Goal: Communication & Community: Answer question/provide support

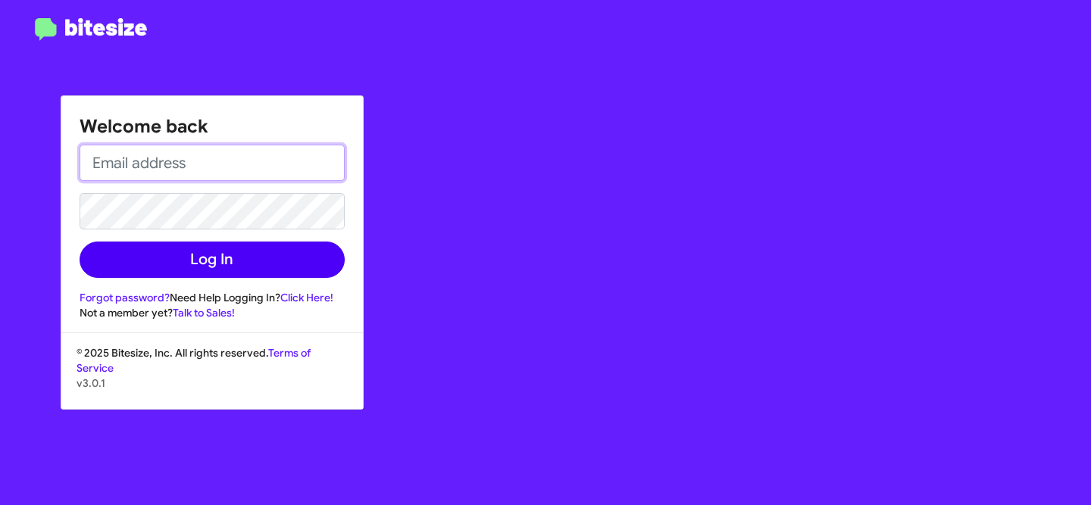
type input "[EMAIL_ADDRESS][DOMAIN_NAME]"
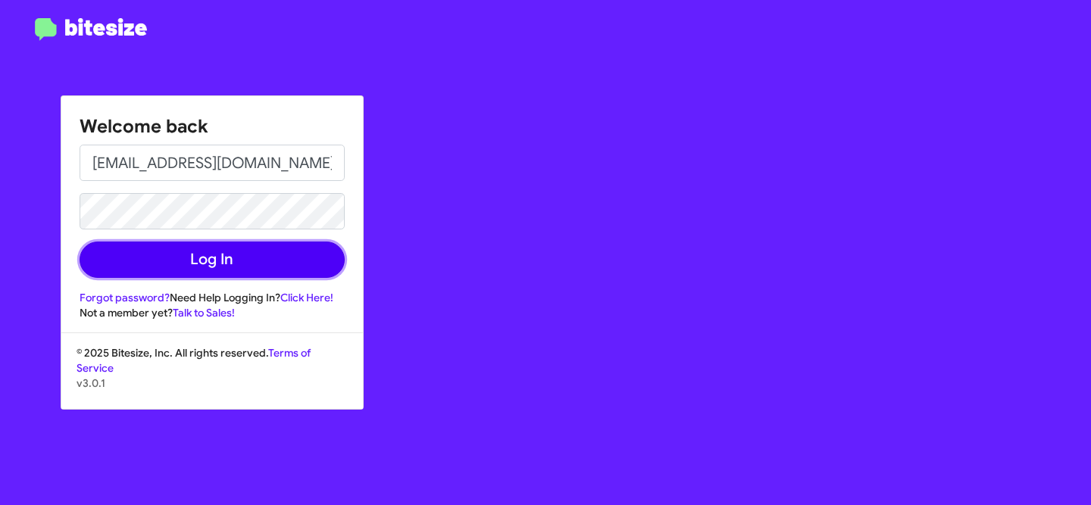
click at [310, 261] on button "Log In" at bounding box center [212, 260] width 265 height 36
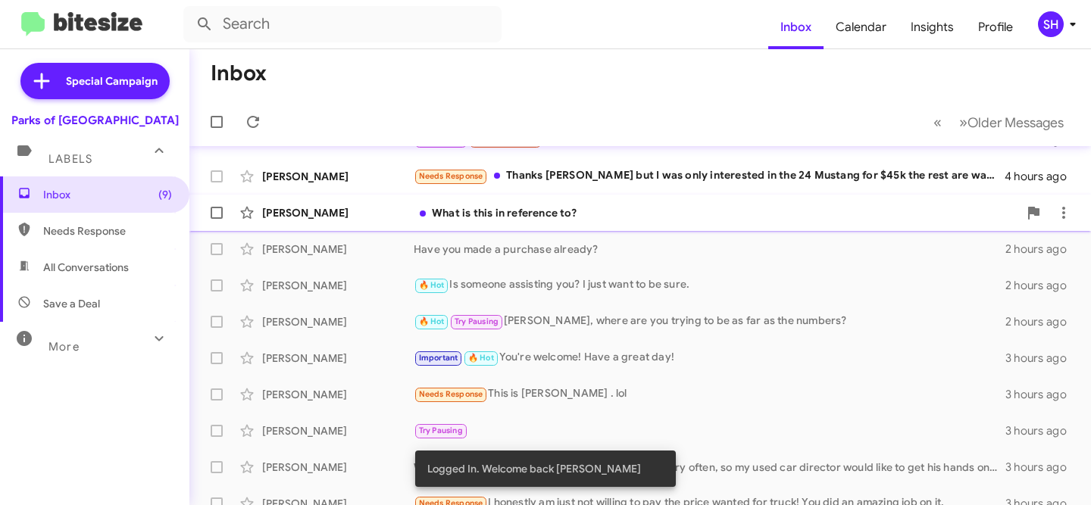
scroll to position [207, 0]
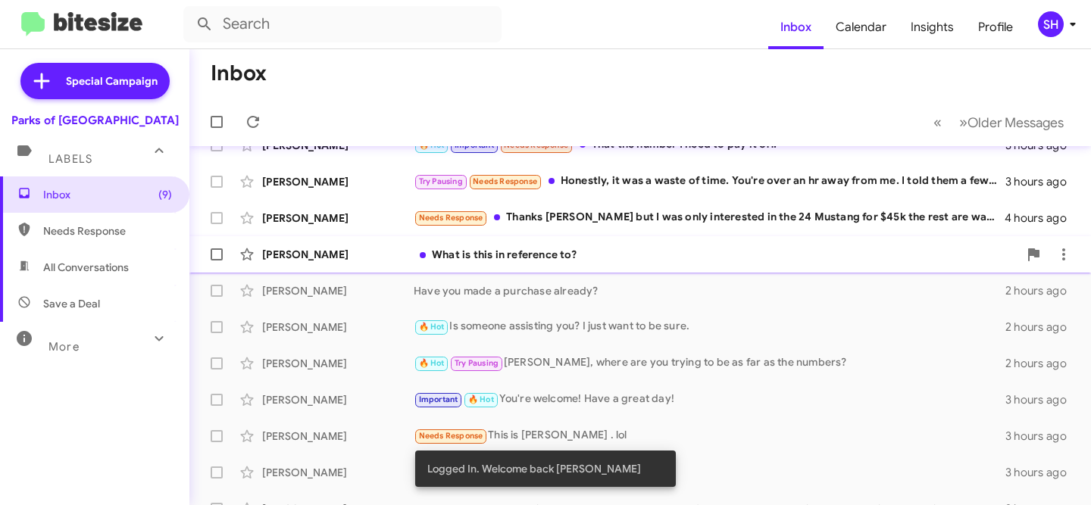
click at [603, 254] on div "What is this in reference to?" at bounding box center [716, 254] width 604 height 15
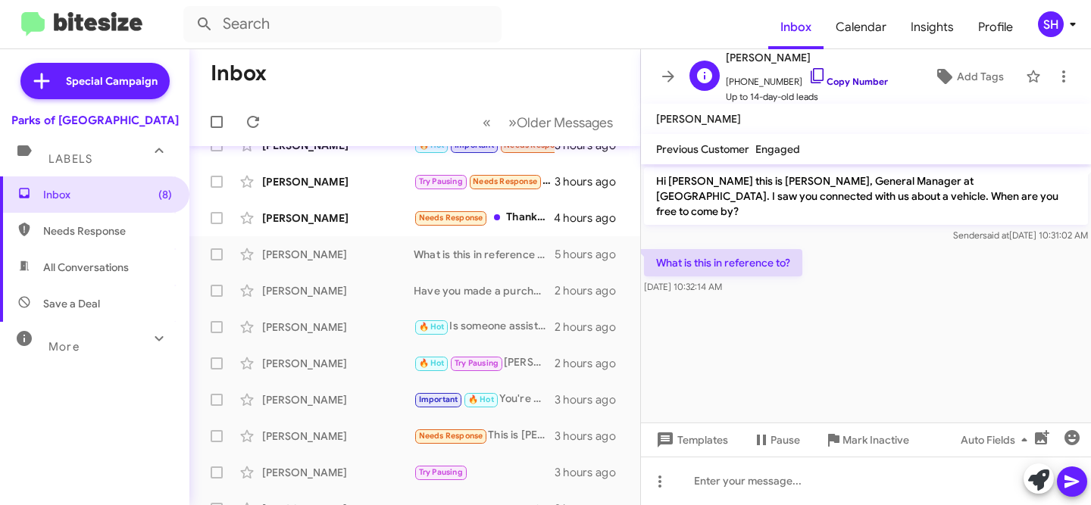
click at [838, 80] on link "Copy Number" at bounding box center [848, 81] width 80 height 11
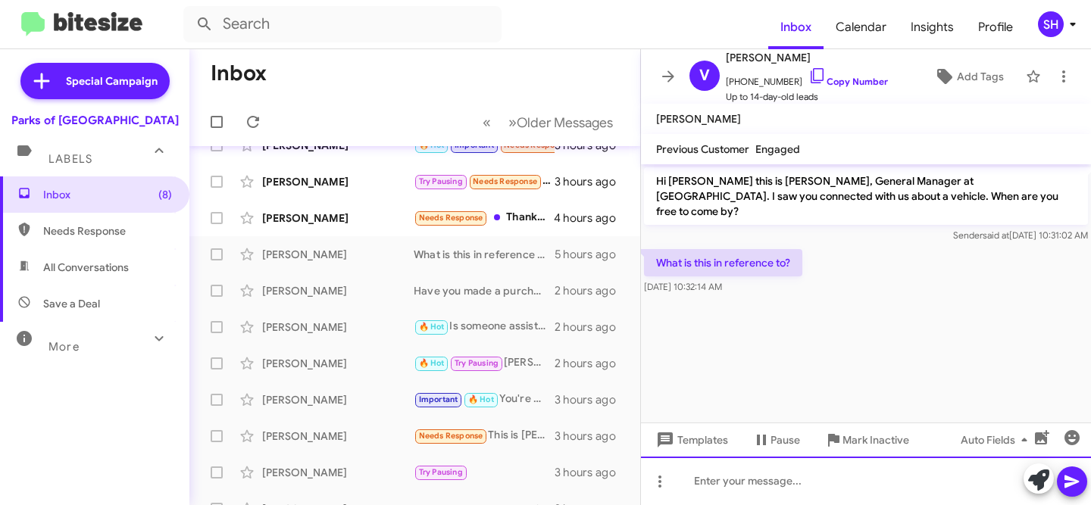
click at [850, 478] on div at bounding box center [866, 481] width 450 height 48
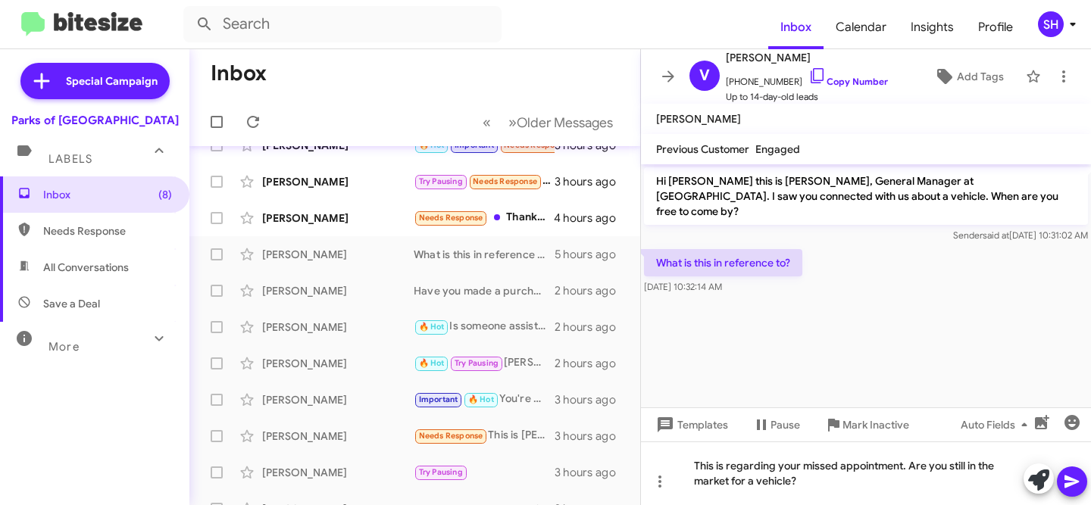
click at [1066, 480] on mat-tooltip-component "Insert Media" at bounding box center [1040, 460] width 77 height 45
click at [1066, 481] on mat-tooltip-component "Insert Media" at bounding box center [1040, 460] width 77 height 45
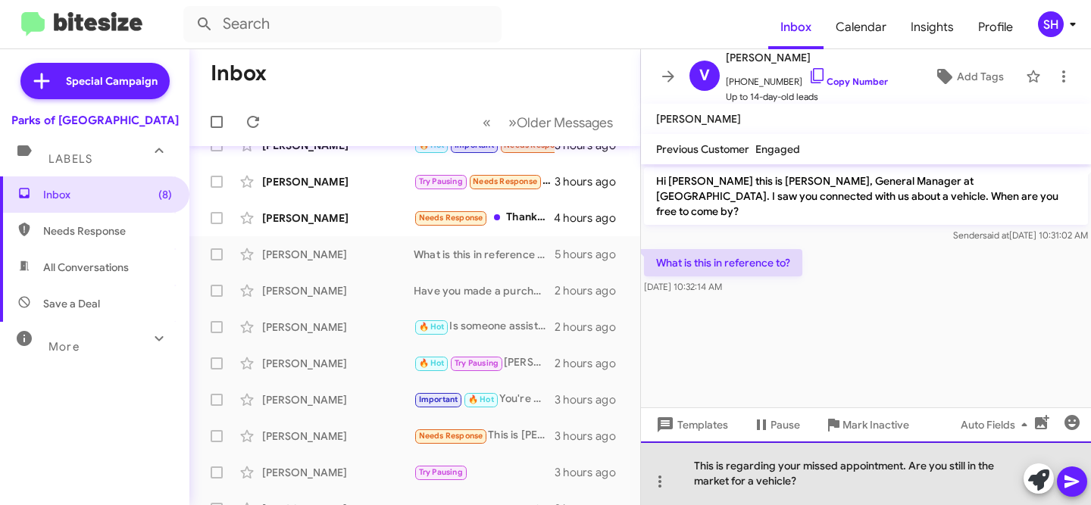
click at [889, 476] on div "This is regarding your missed appointment. Are you still in the market for a ve…" at bounding box center [866, 474] width 450 height 64
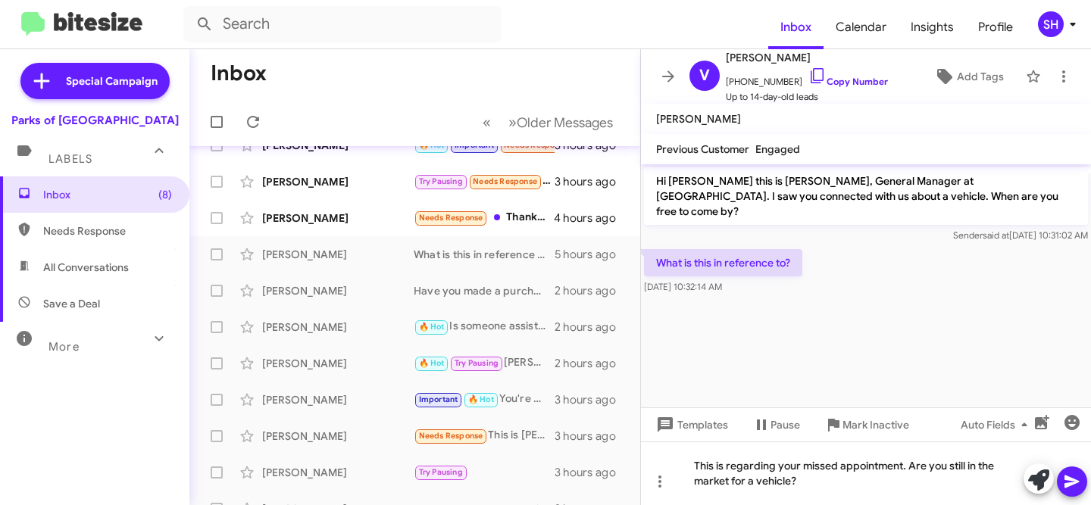
click at [1069, 481] on icon at bounding box center [1072, 482] width 18 height 18
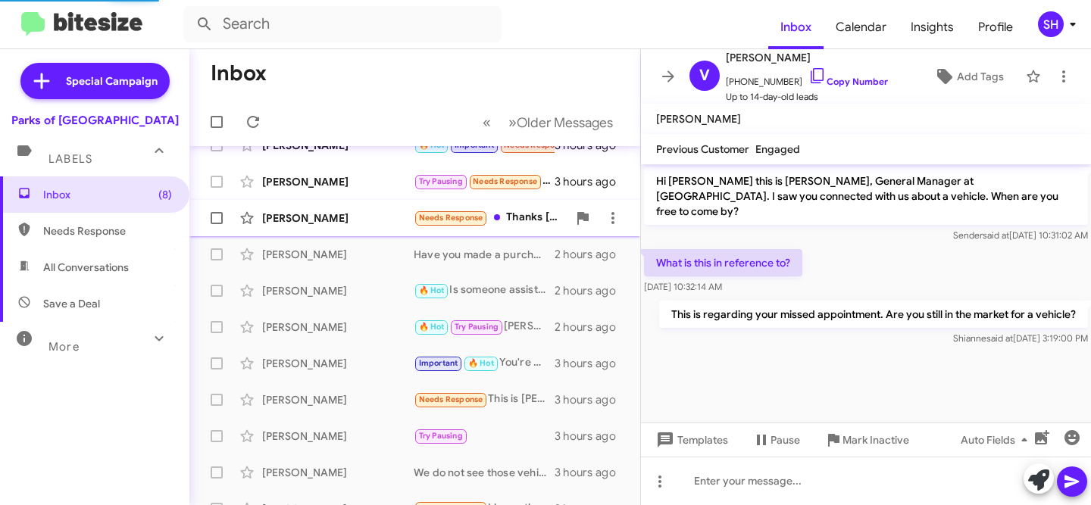
click at [325, 217] on div "[PERSON_NAME]" at bounding box center [337, 218] width 151 height 15
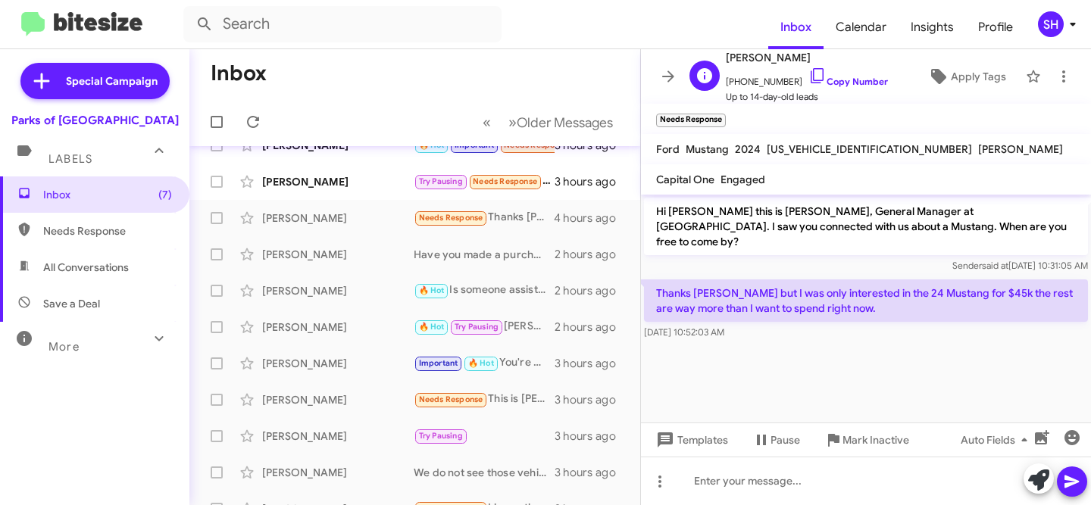
click at [826, 75] on span "[PHONE_NUMBER] Copy Number" at bounding box center [807, 78] width 162 height 23
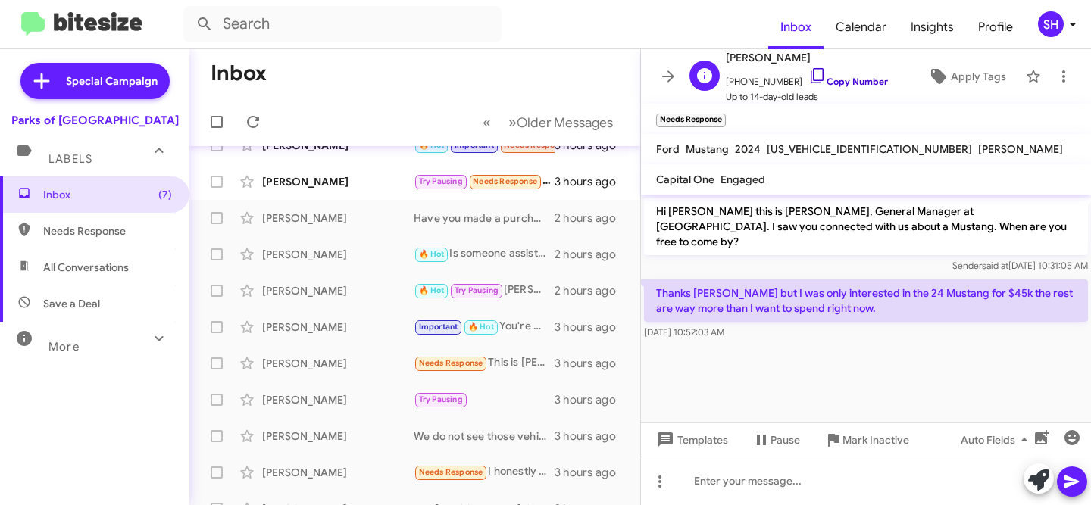
click at [823, 83] on link "Copy Number" at bounding box center [848, 81] width 80 height 11
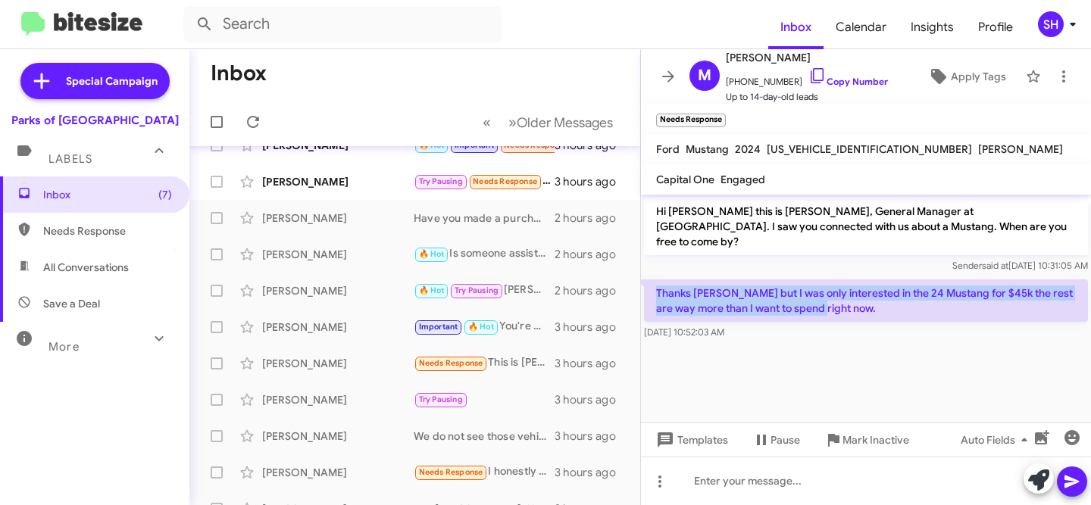
drag, startPoint x: 847, startPoint y: 298, endPoint x: 655, endPoint y: 285, distance: 192.9
click at [655, 285] on p "Thanks [PERSON_NAME] but I was only interested in the 24 Mustang for $45k the r…" at bounding box center [866, 300] width 444 height 42
copy p "Thanks [PERSON_NAME] but I was only interested in the 24 Mustang for $45k the r…"
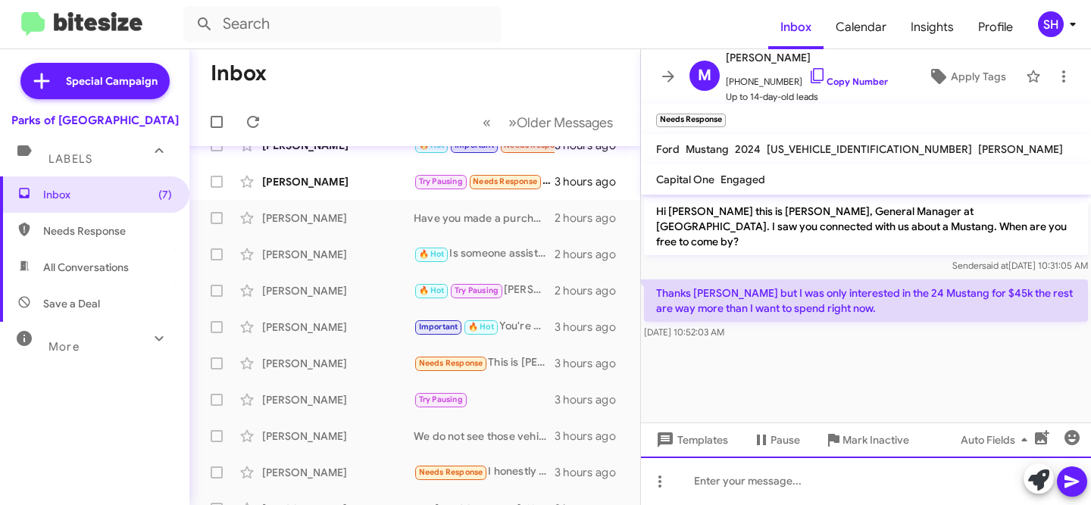
click at [816, 476] on div at bounding box center [866, 481] width 450 height 48
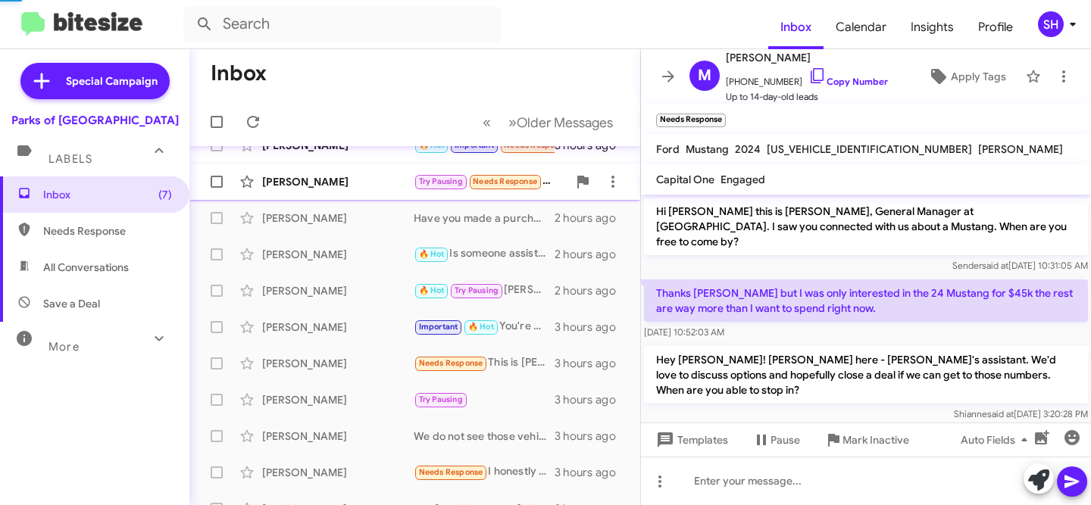
click at [373, 172] on div "[PERSON_NAME] Try Pausing Needs Response Honestly, it was a waste of time. You'…" at bounding box center [414, 182] width 426 height 30
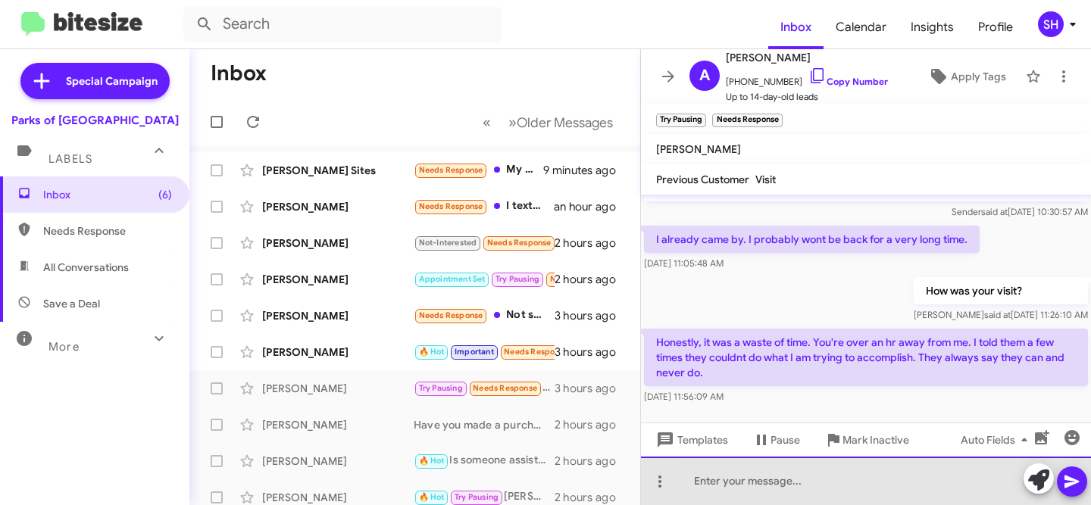
click at [791, 479] on div at bounding box center [866, 481] width 450 height 48
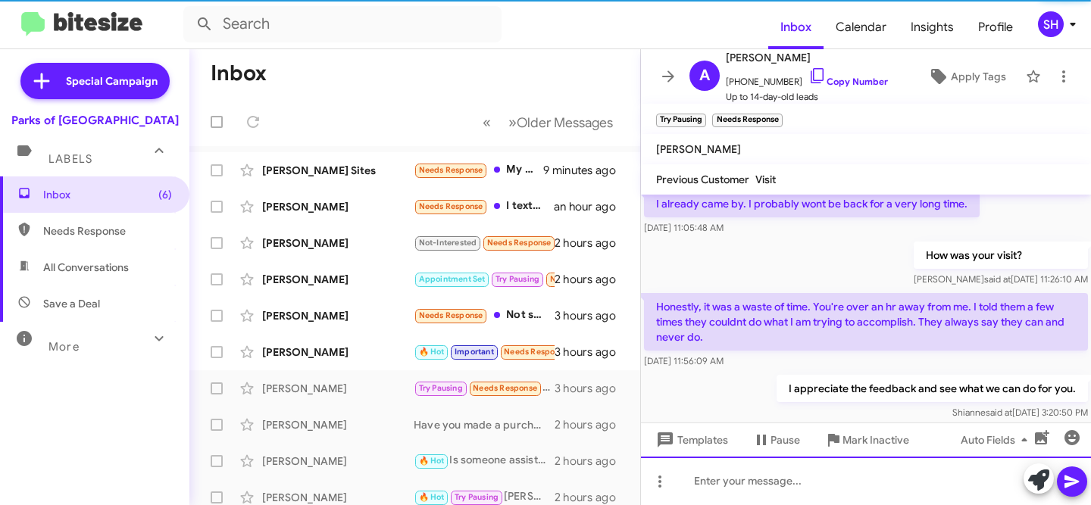
scroll to position [94, 0]
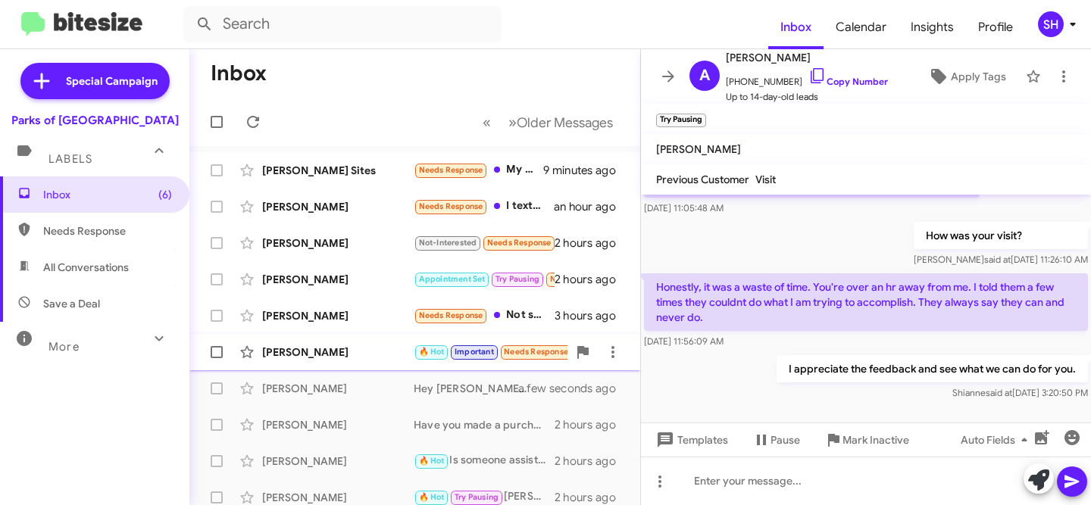
click at [364, 348] on div "[PERSON_NAME]" at bounding box center [337, 352] width 151 height 15
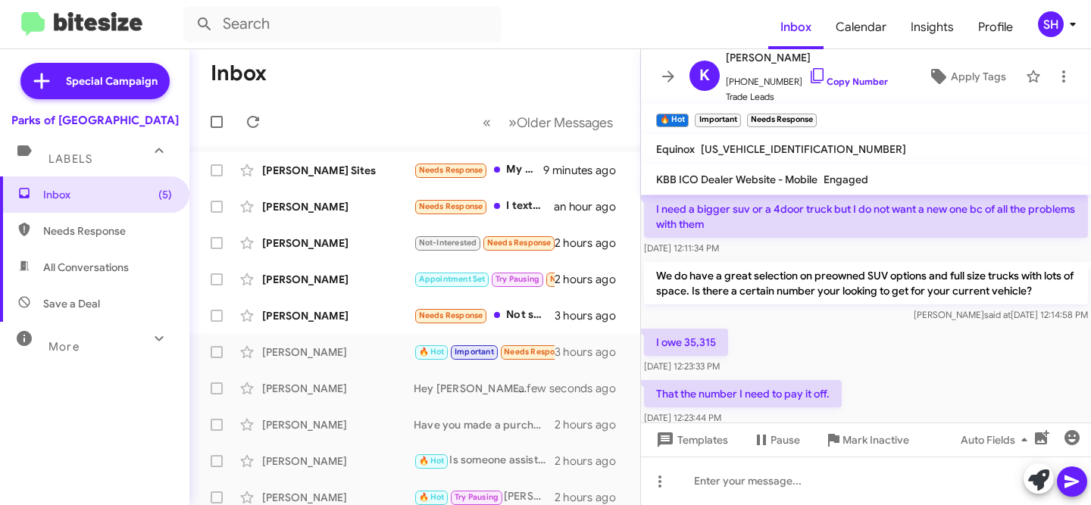
scroll to position [667, 0]
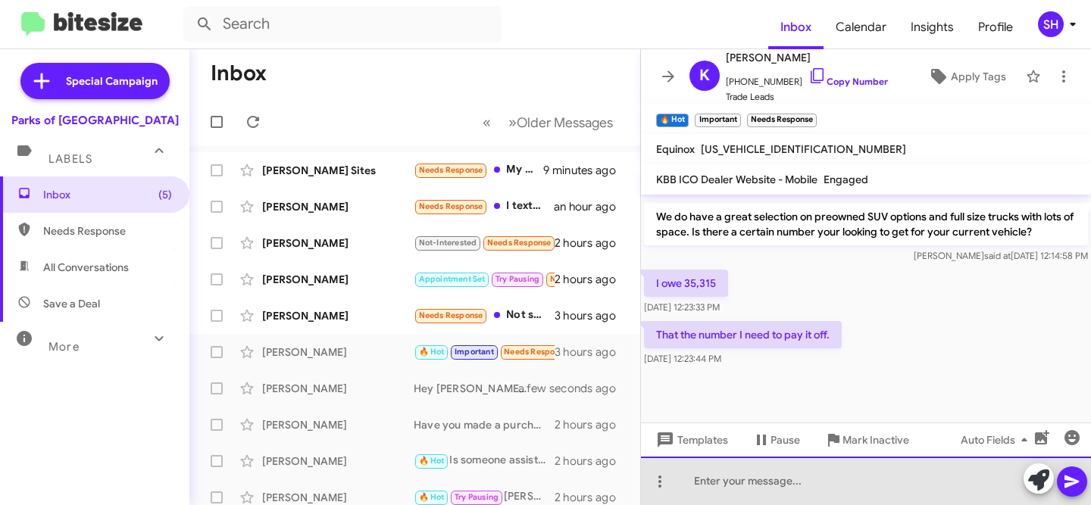
click at [764, 485] on div at bounding box center [866, 481] width 450 height 48
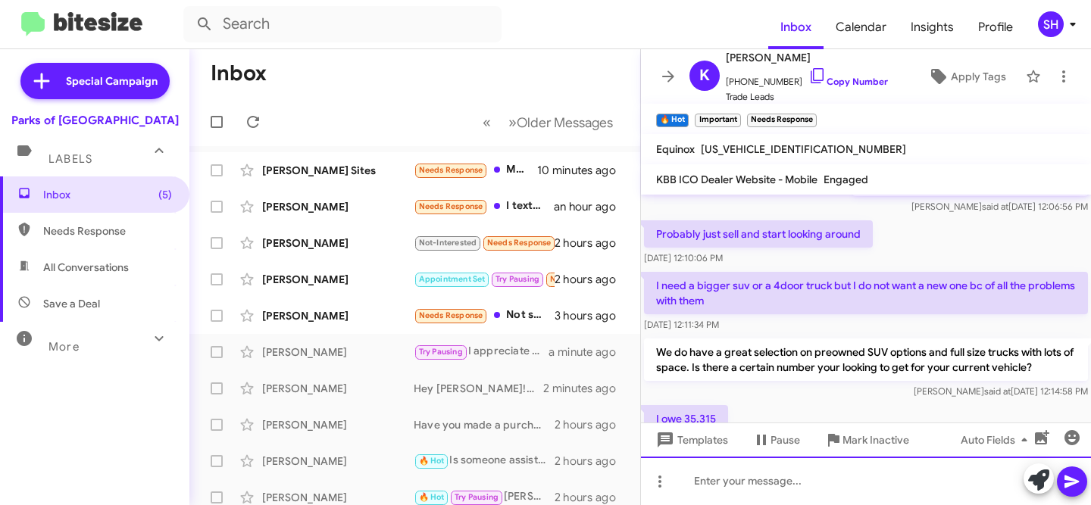
scroll to position [1019, 0]
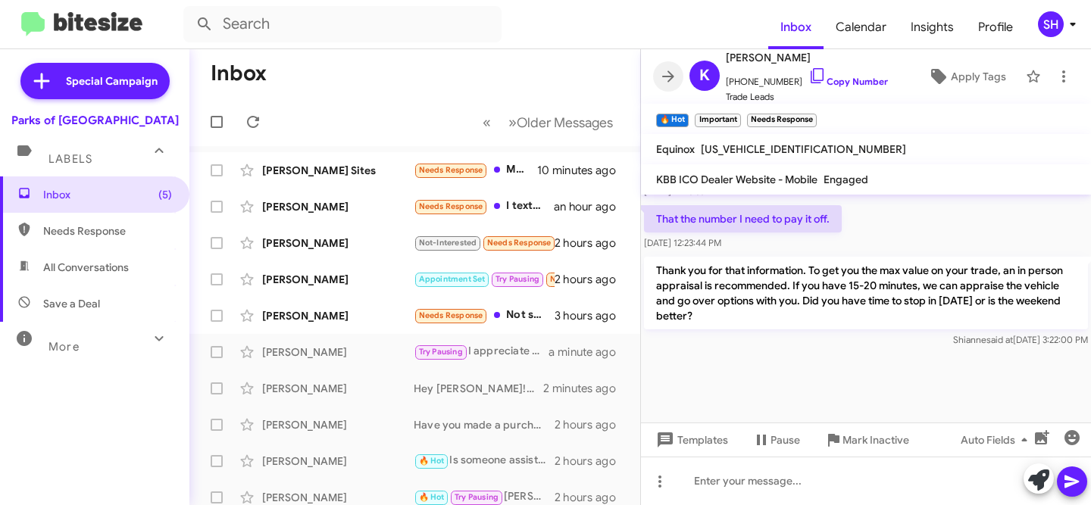
click at [666, 75] on icon at bounding box center [668, 76] width 18 height 18
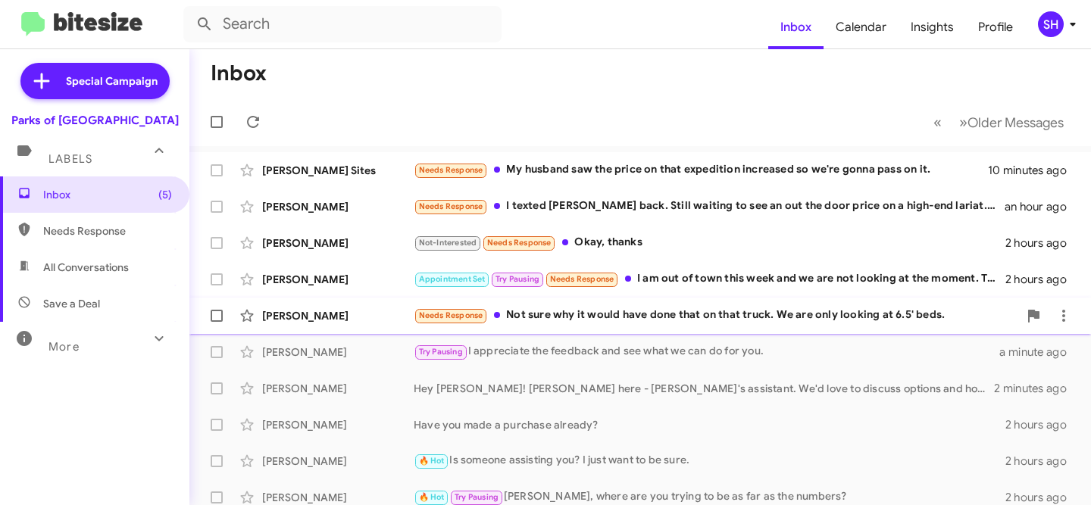
click at [357, 318] on div "[PERSON_NAME]" at bounding box center [337, 315] width 151 height 15
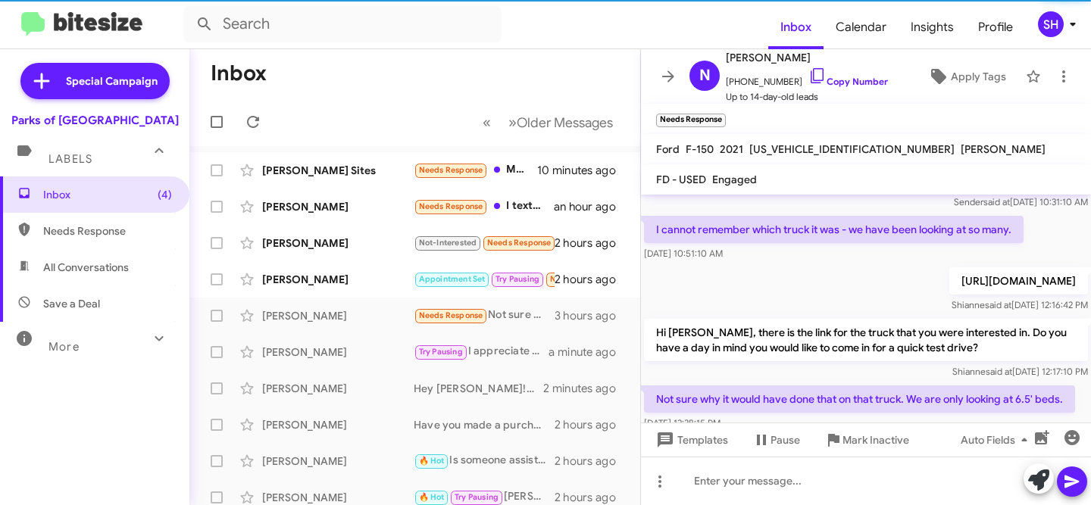
scroll to position [94, 0]
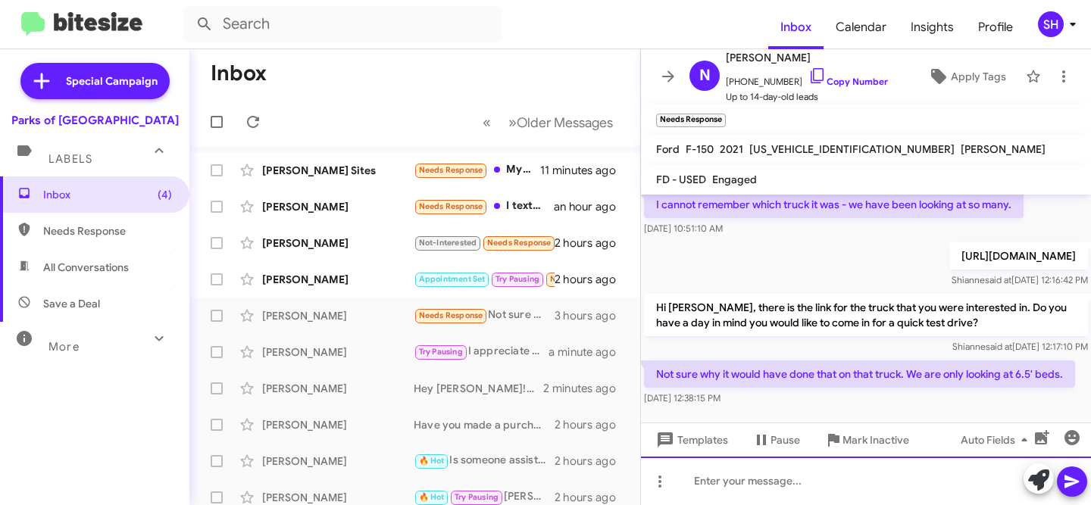
click at [840, 473] on div at bounding box center [866, 481] width 450 height 48
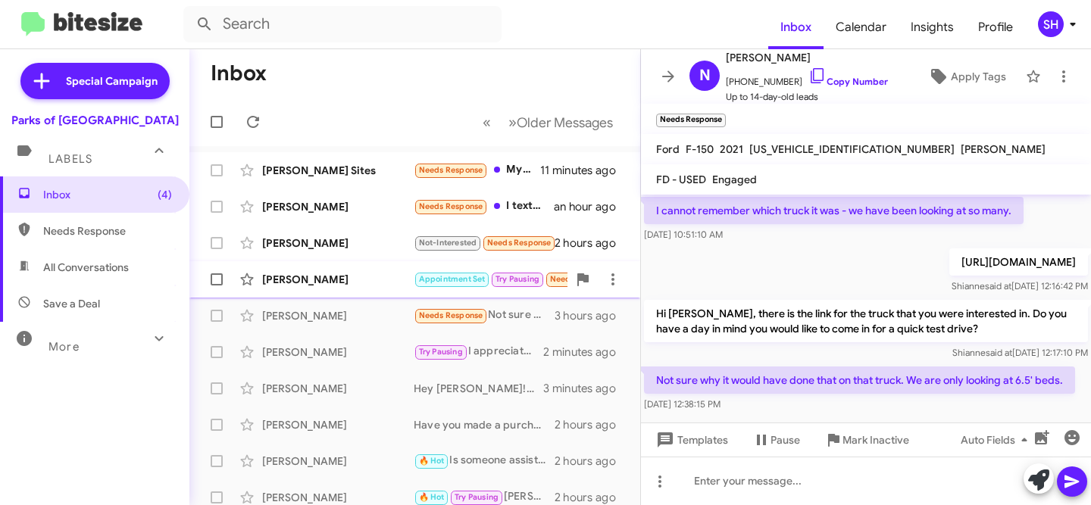
click at [358, 274] on div "[PERSON_NAME]" at bounding box center [337, 279] width 151 height 15
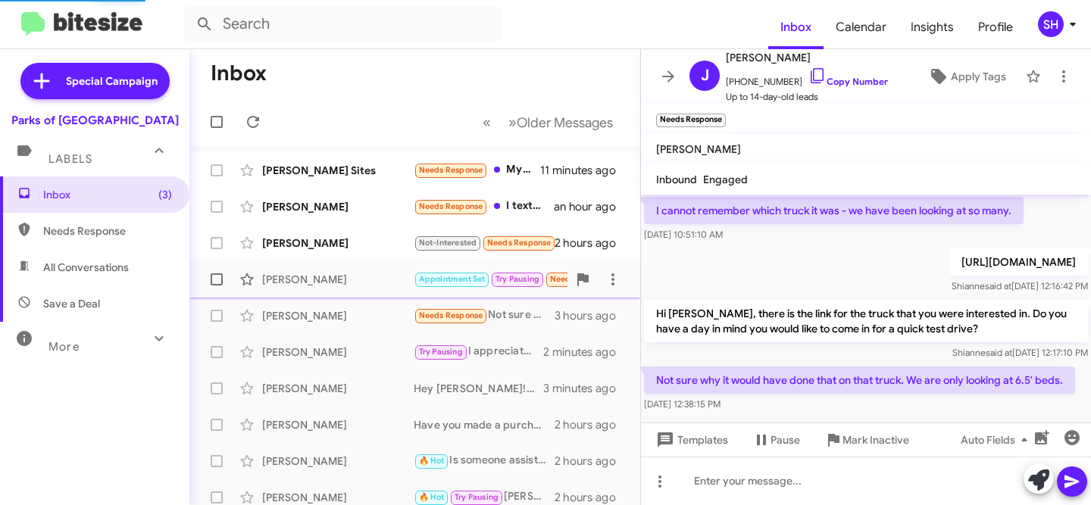
scroll to position [91, 0]
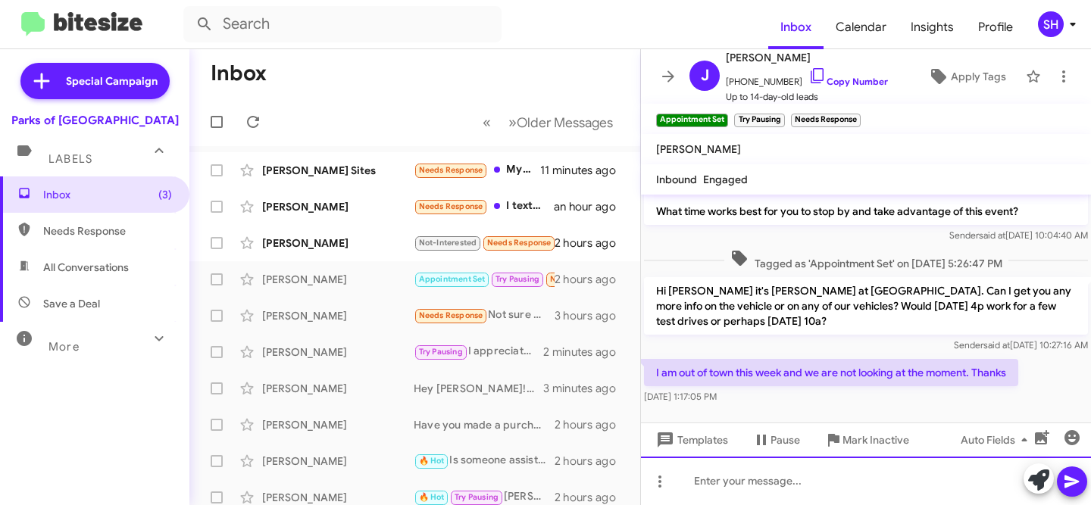
click at [836, 482] on div at bounding box center [866, 481] width 450 height 48
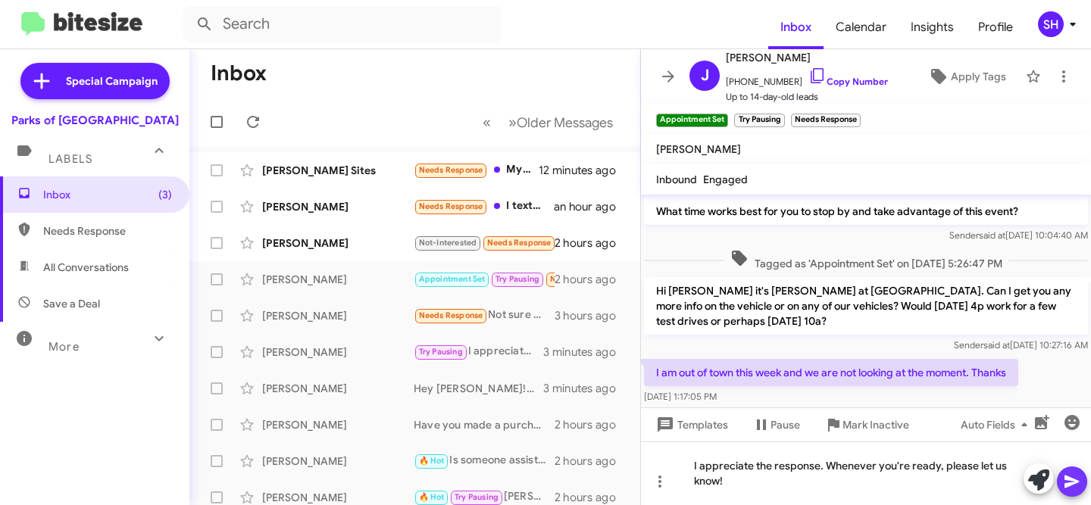
click at [1076, 482] on icon at bounding box center [1071, 482] width 14 height 13
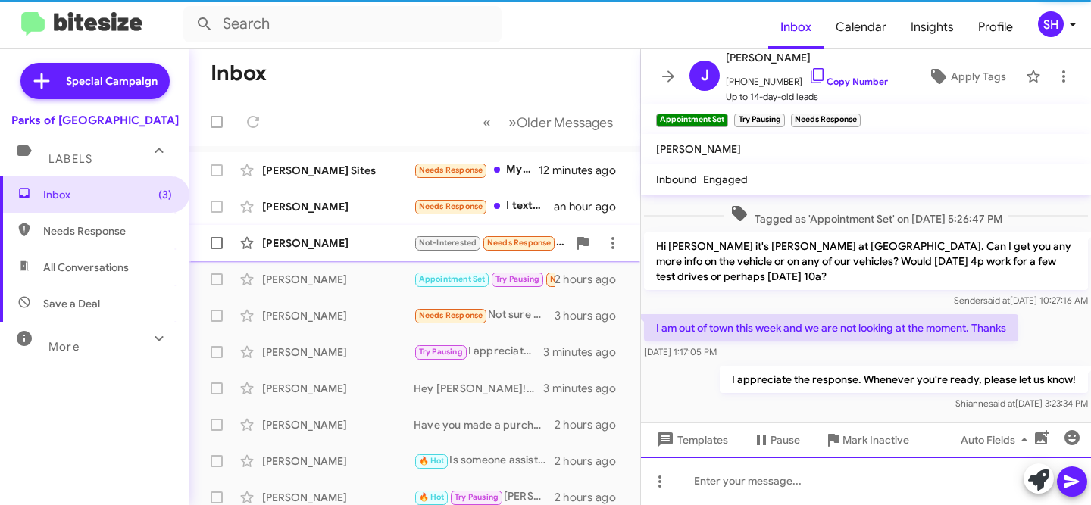
scroll to position [146, 0]
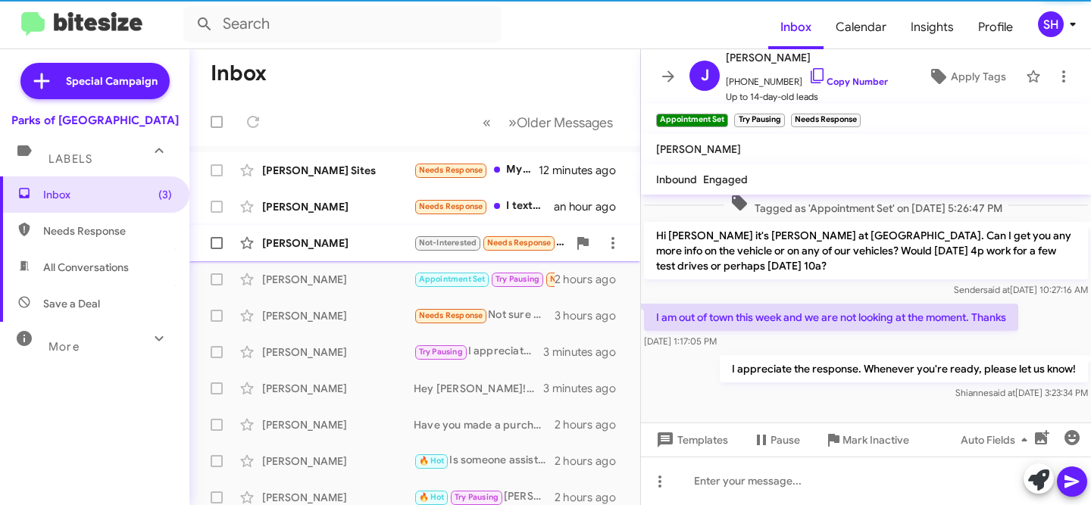
click at [373, 245] on div "[PERSON_NAME]" at bounding box center [337, 243] width 151 height 15
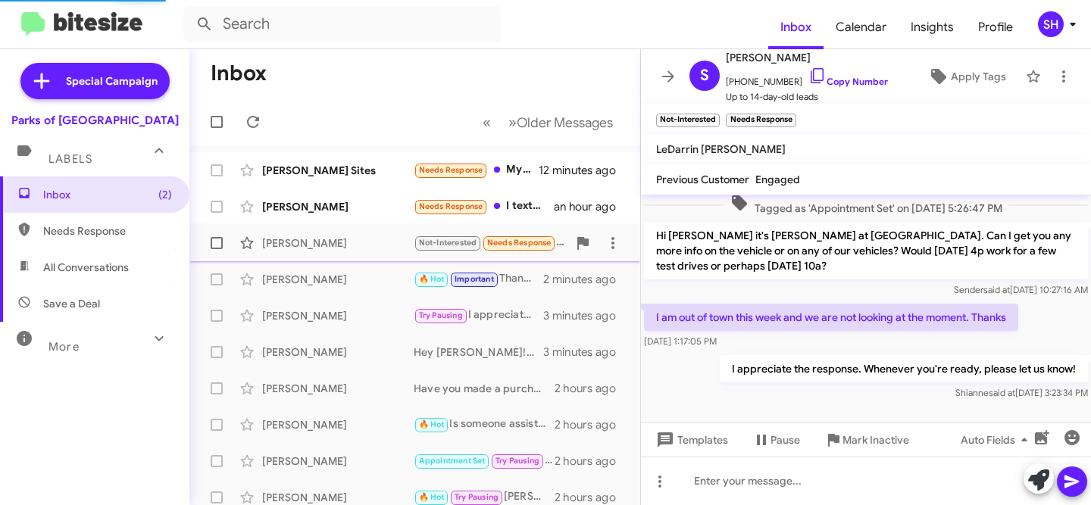
scroll to position [55, 0]
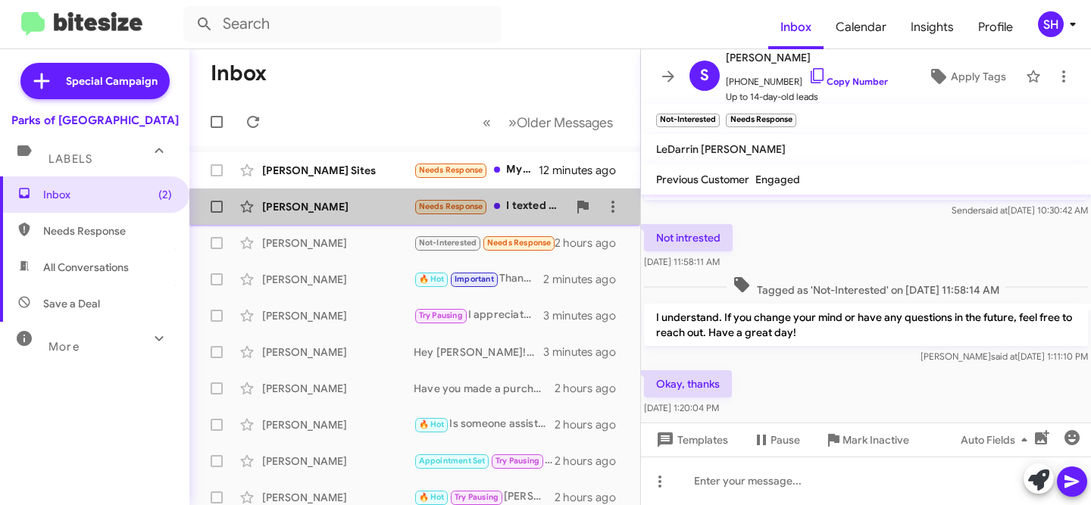
click at [355, 214] on div "[PERSON_NAME] Needs Response I texted [PERSON_NAME] back. Still waiting to see …" at bounding box center [414, 207] width 426 height 30
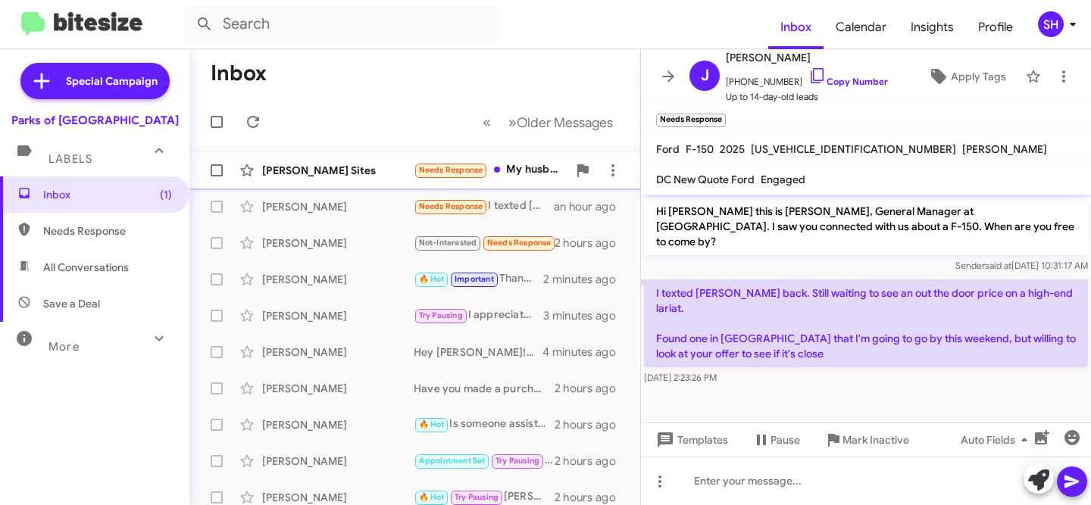
click at [368, 167] on div "[PERSON_NAME] Sites" at bounding box center [337, 170] width 151 height 15
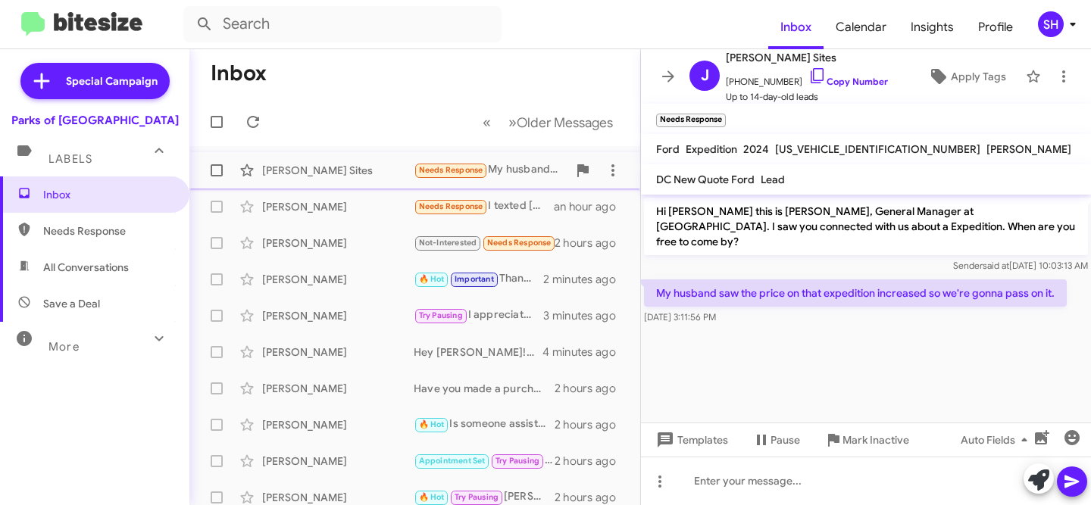
scroll to position [2, 0]
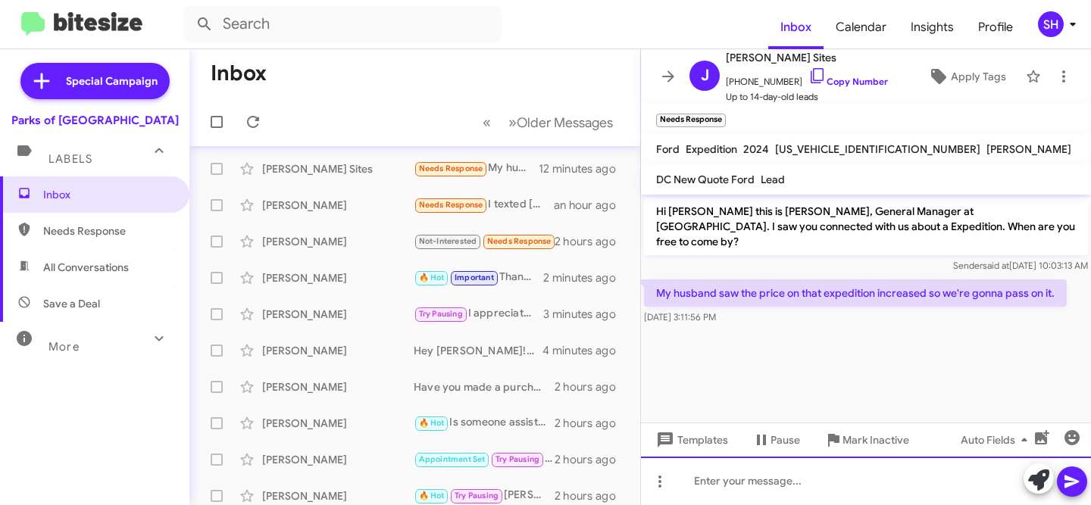
drag, startPoint x: 751, startPoint y: 479, endPoint x: 758, endPoint y: 489, distance: 13.0
click at [751, 479] on div at bounding box center [866, 481] width 450 height 48
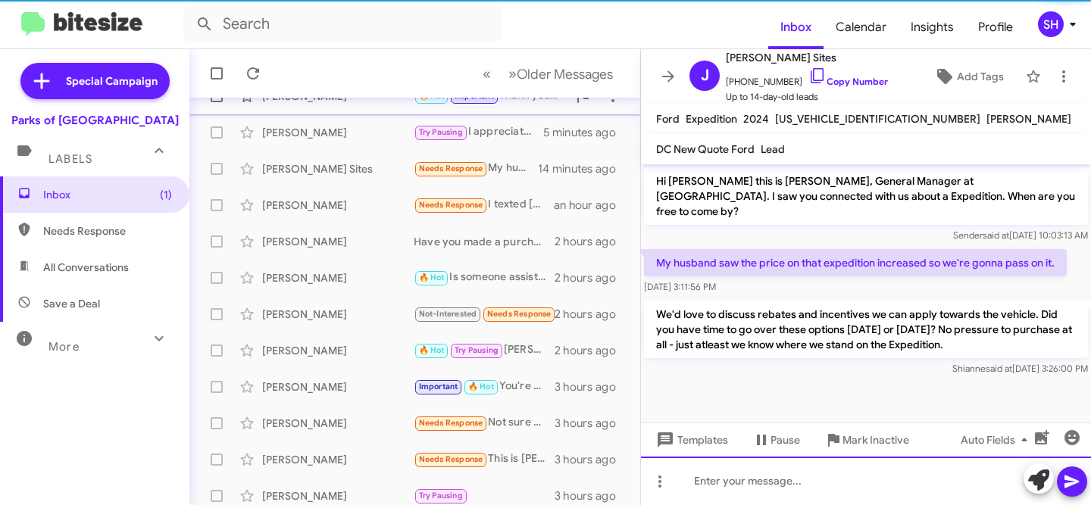
scroll to position [0, 0]
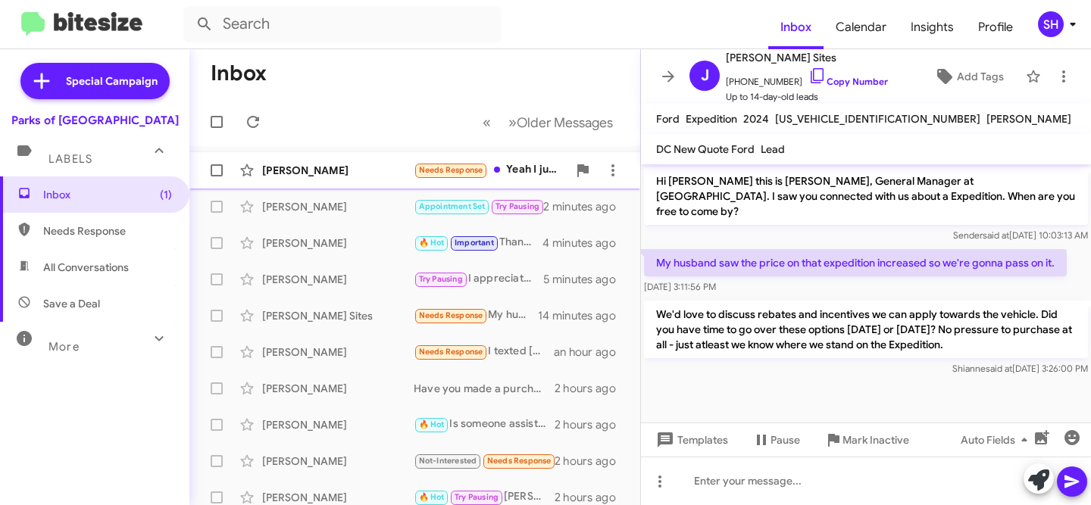
click at [372, 176] on div "[PERSON_NAME]" at bounding box center [337, 170] width 151 height 15
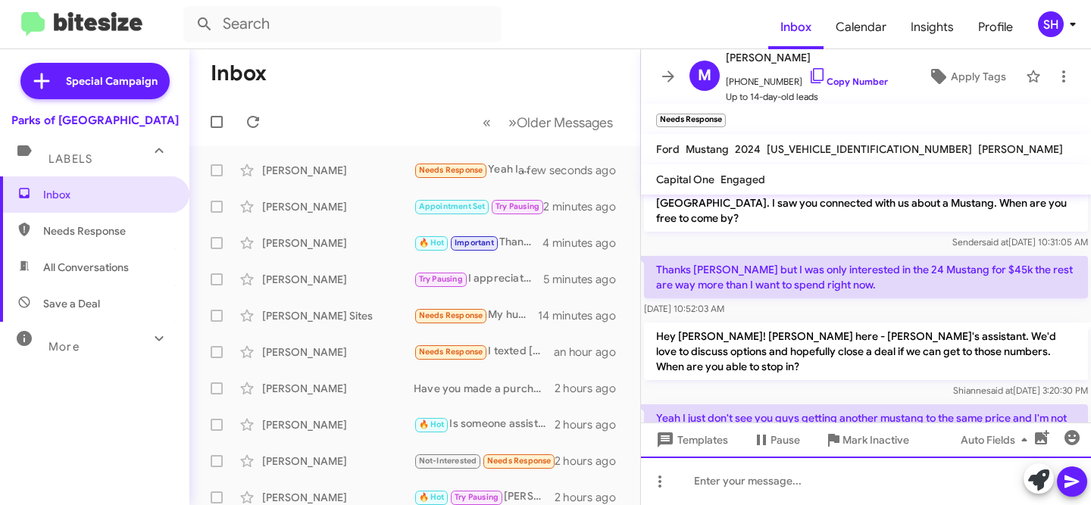
click at [820, 484] on div at bounding box center [866, 481] width 450 height 48
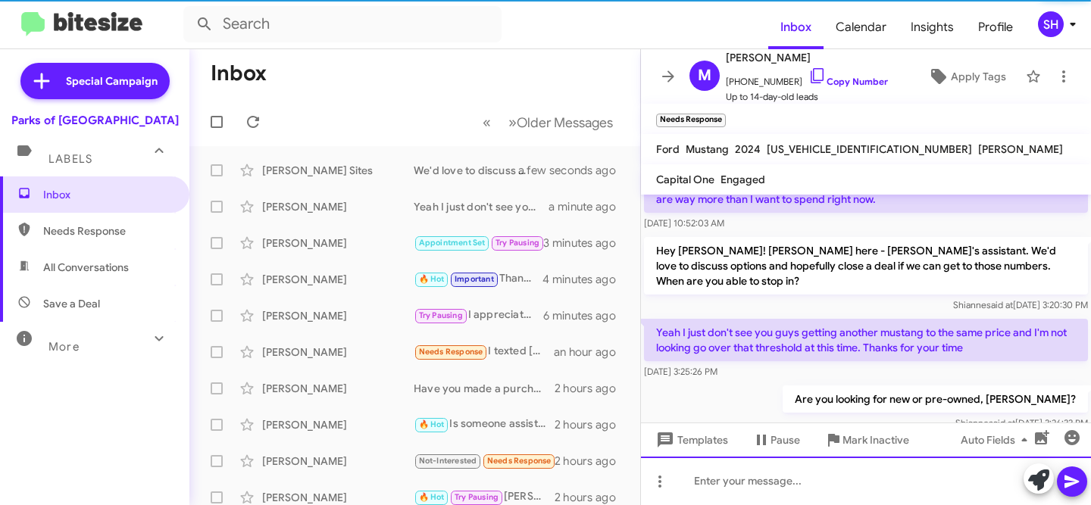
scroll to position [79, 0]
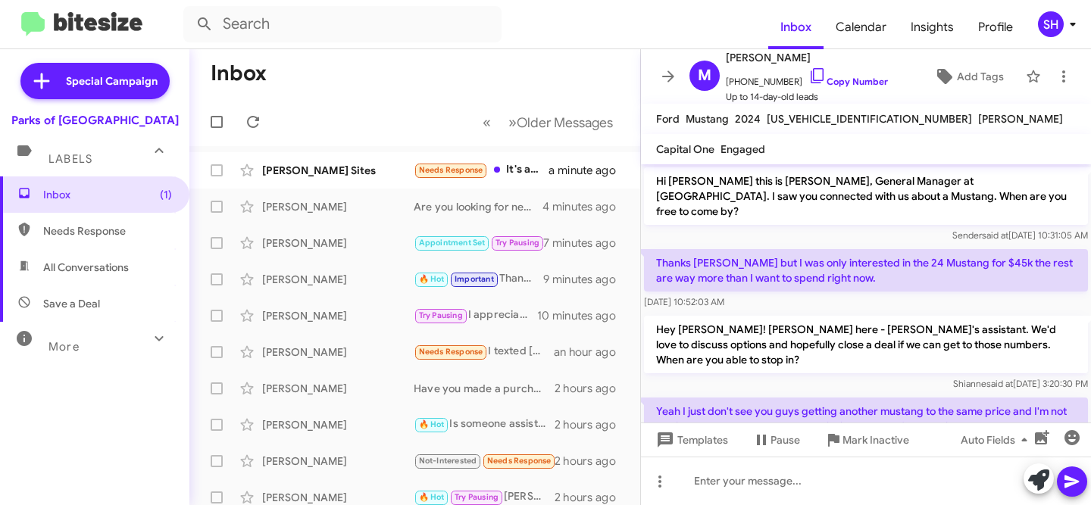
scroll to position [79, 0]
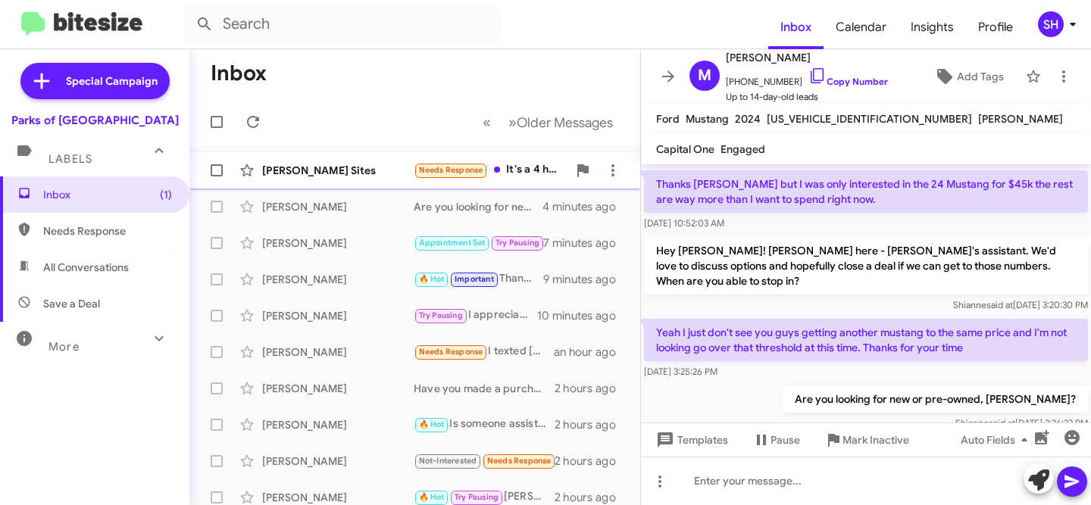
click at [359, 179] on div "Jennifer Sites Needs Response It's a 4 hr drive for us. It would have to be Sat…" at bounding box center [414, 170] width 426 height 30
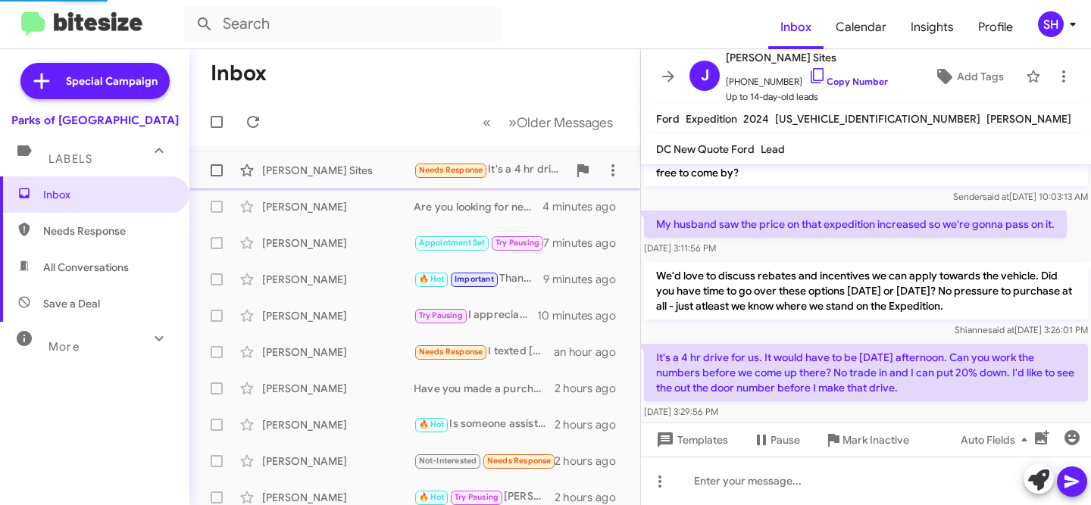
scroll to position [69, 0]
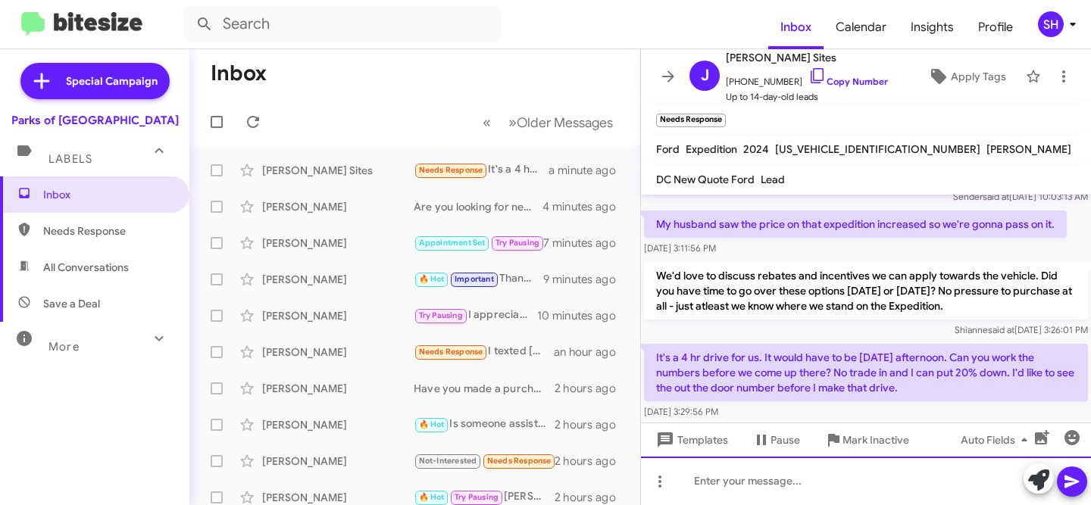
click at [804, 490] on div at bounding box center [866, 481] width 450 height 48
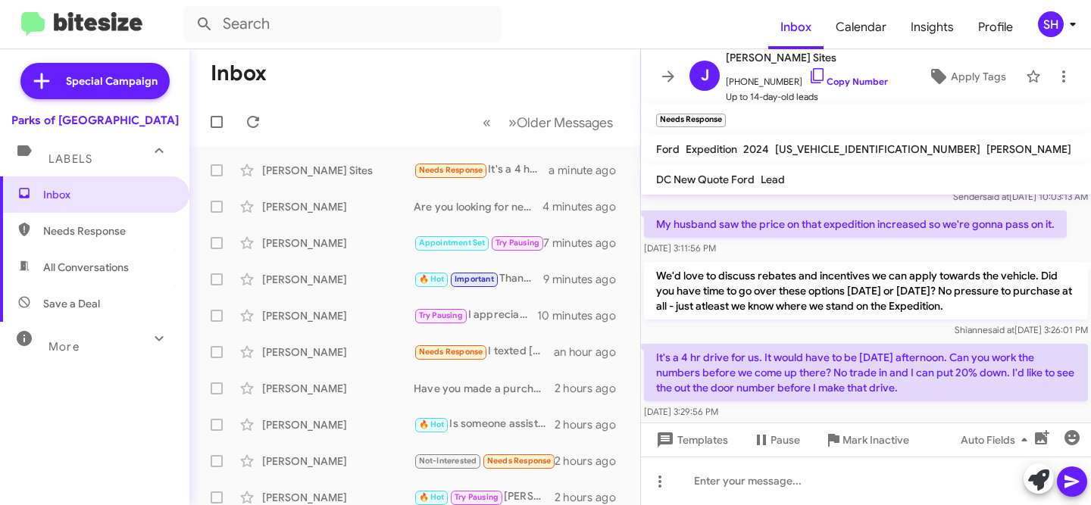
drag, startPoint x: 912, startPoint y: 380, endPoint x: 654, endPoint y: 344, distance: 260.8
click at [651, 344] on p "It's a 4 hr drive for us. It would have to be Saturday afternoon. Can you work …" at bounding box center [866, 373] width 444 height 58
copy p "It's a 4 hr drive for us. It would have to be Saturday afternoon. Can you work …"
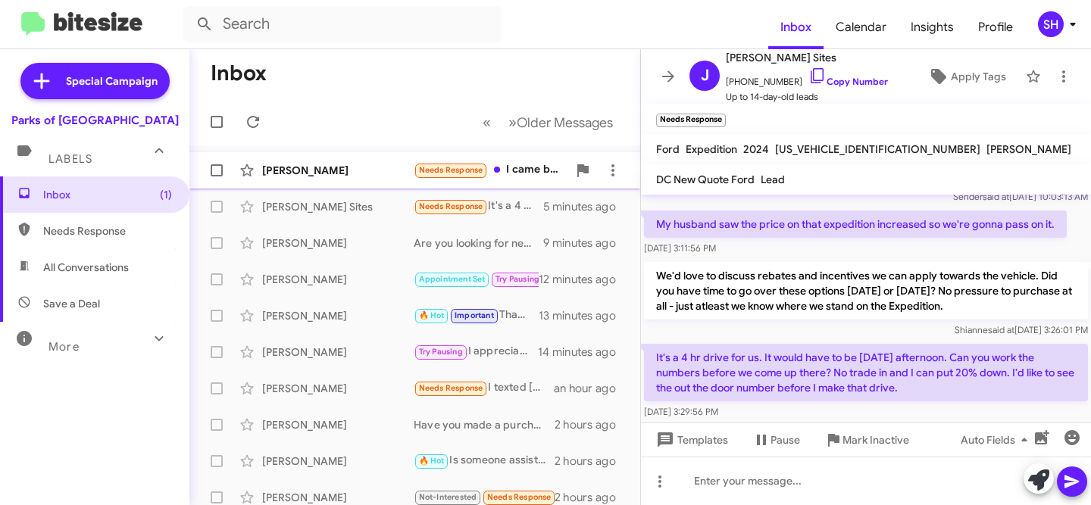
click at [336, 180] on div "Tonya Houston Needs Response I came by on yesterday and spent hours for what ? …" at bounding box center [414, 170] width 426 height 30
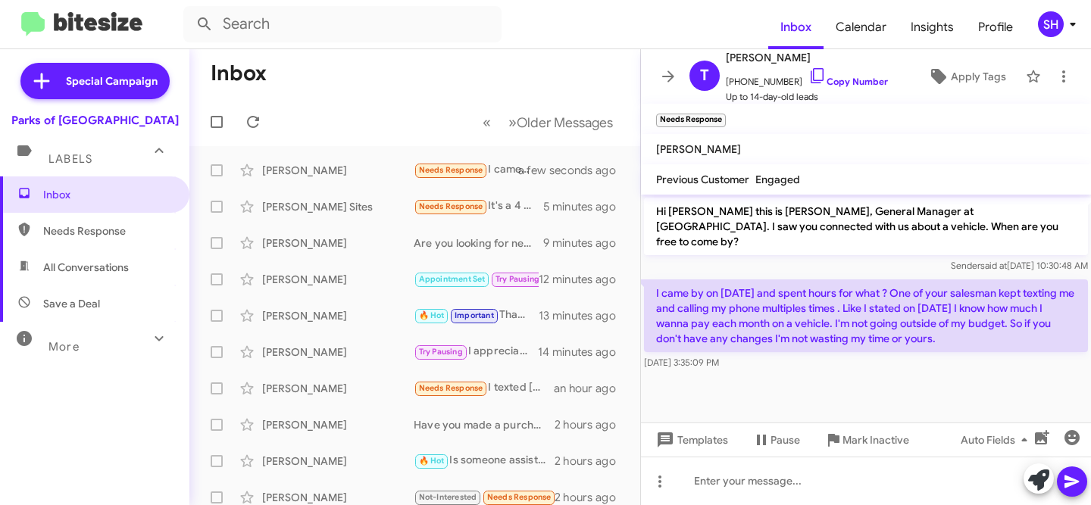
drag, startPoint x: 936, startPoint y: 326, endPoint x: 648, endPoint y: 273, distance: 293.5
click at [648, 279] on p "I came by on yesterday and spent hours for what ? One of your salesman kept tex…" at bounding box center [866, 315] width 444 height 73
copy p "I came by on yesterday and spent hours for what ? One of your salesman kept tex…"
